Goal: Information Seeking & Learning: Learn about a topic

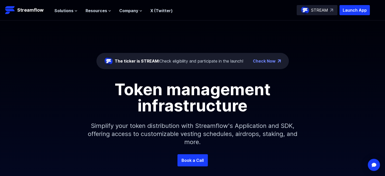
click at [228, 62] on div "The ticker is STREAM: Check eligibility and participate in the launch!" at bounding box center [179, 61] width 129 height 6
click at [209, 62] on div "The ticker is STREAM: Check eligibility and participate in the launch!" at bounding box center [179, 61] width 129 height 6
click at [209, 59] on div "The ticker is STREAM: Check eligibility and participate in the launch!" at bounding box center [179, 61] width 129 height 6
drag, startPoint x: 209, startPoint y: 59, endPoint x: 227, endPoint y: 64, distance: 18.2
click at [209, 60] on div "The ticker is STREAM: Check eligibility and participate in the launch!" at bounding box center [179, 61] width 129 height 6
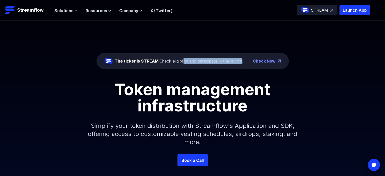
drag, startPoint x: 242, startPoint y: 61, endPoint x: 184, endPoint y: 54, distance: 58.6
click at [184, 54] on div "The ticker is STREAM: Check eligibility and participate in the launch! Check Now" at bounding box center [192, 61] width 192 height 16
click at [212, 64] on div "The ticker is STREAM: Check eligibility and participate in the launch!" at bounding box center [173, 61] width 139 height 8
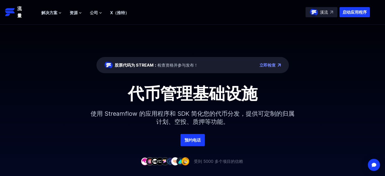
click at [272, 64] on font "立即检查" at bounding box center [267, 64] width 16 height 5
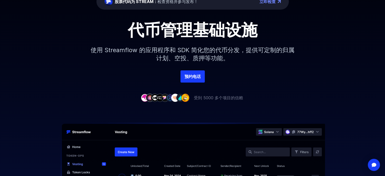
scroll to position [127, 0]
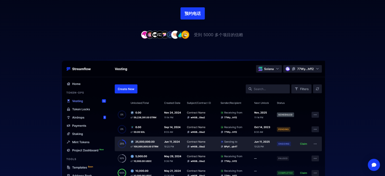
click at [260, 87] on img at bounding box center [193, 124] width 324 height 131
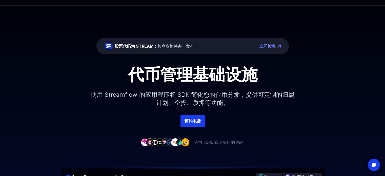
scroll to position [0, 0]
